Goal: Information Seeking & Learning: Compare options

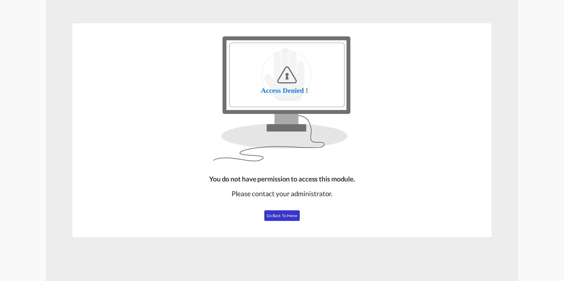
click at [282, 218] on button "Go Back to Home" at bounding box center [281, 216] width 35 height 11
